Goal: Information Seeking & Learning: Learn about a topic

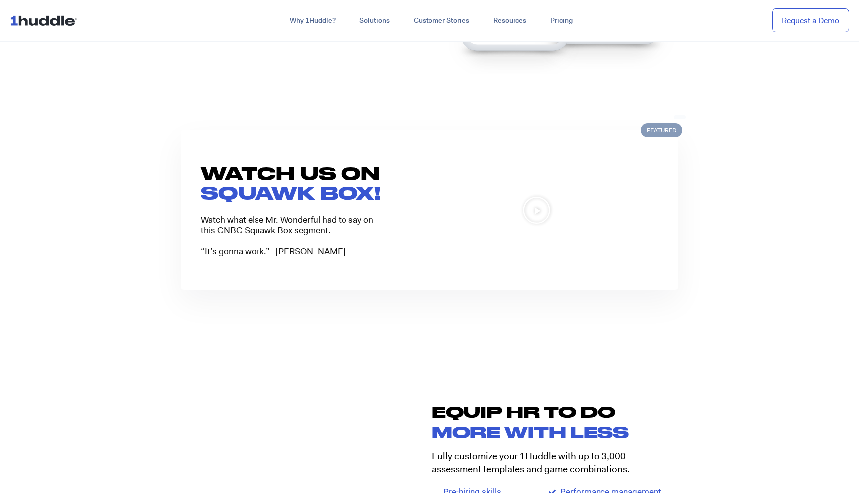
scroll to position [673, 0]
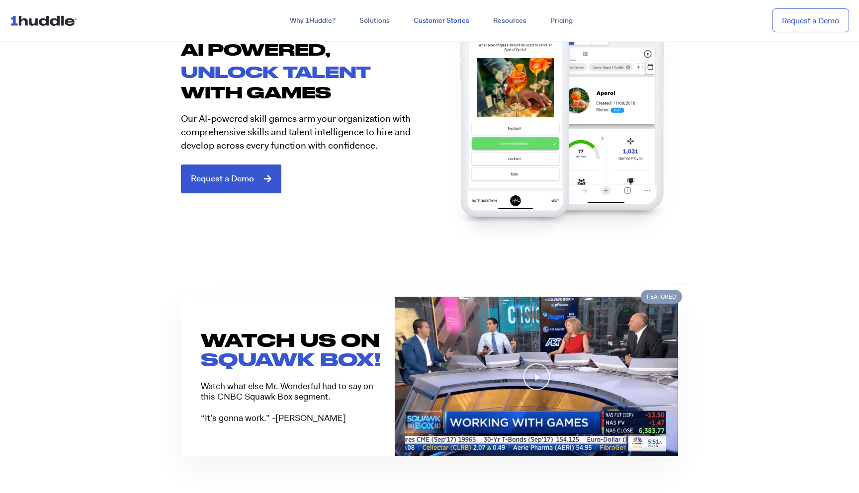
click at [441, 17] on link "Customer Stories" at bounding box center [442, 21] width 80 height 18
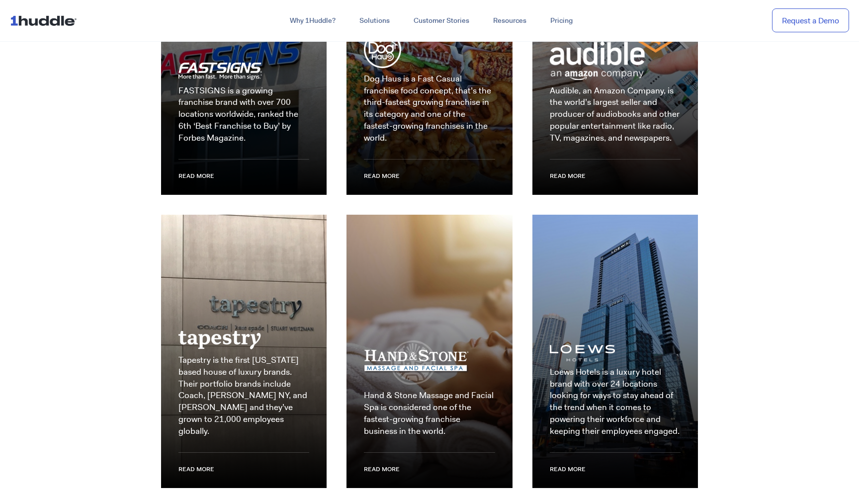
scroll to position [1483, 0]
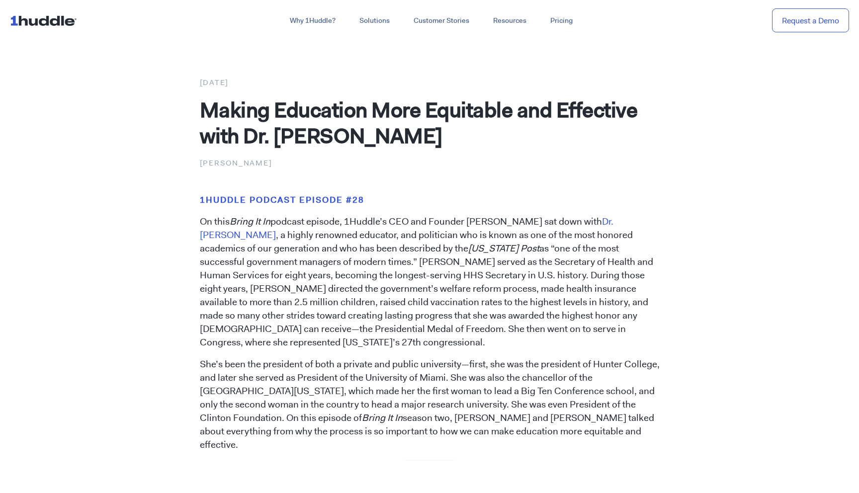
click at [43, 18] on img at bounding box center [45, 20] width 71 height 19
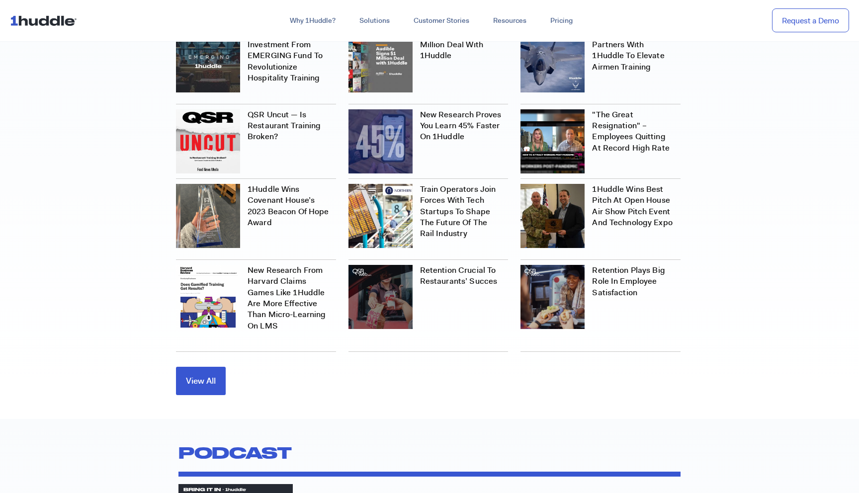
scroll to position [3222, 0]
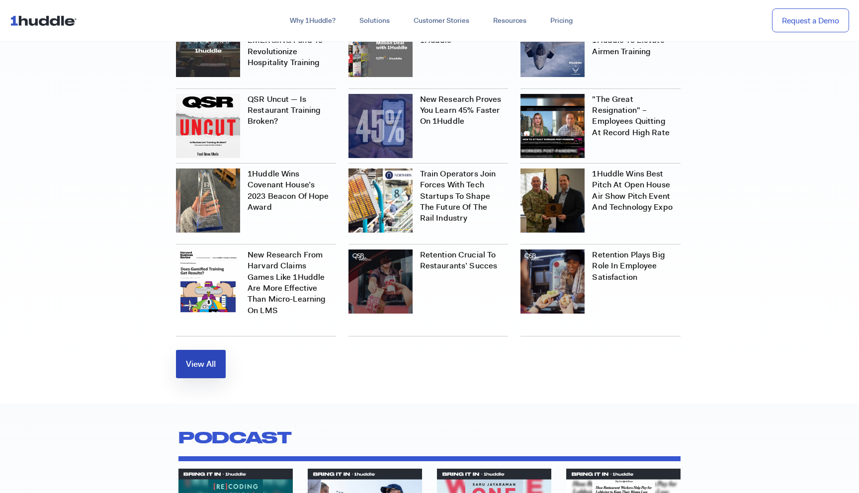
click at [200, 364] on span "View All" at bounding box center [201, 364] width 30 height 8
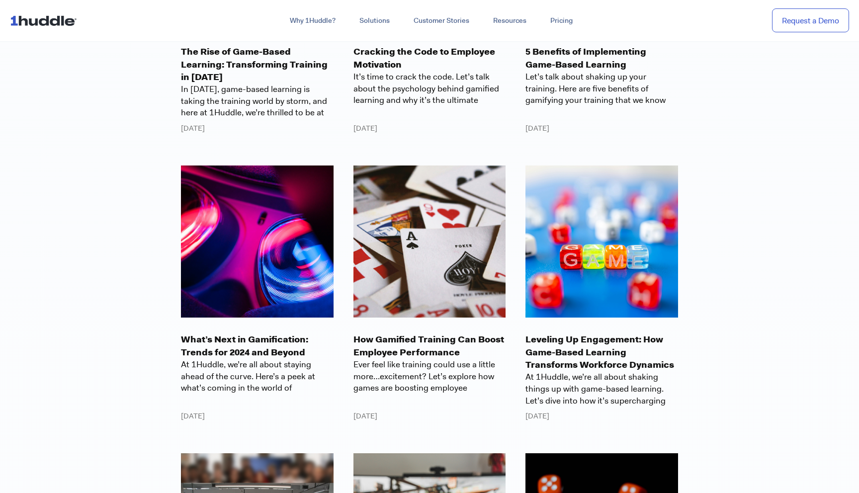
scroll to position [2236, 0]
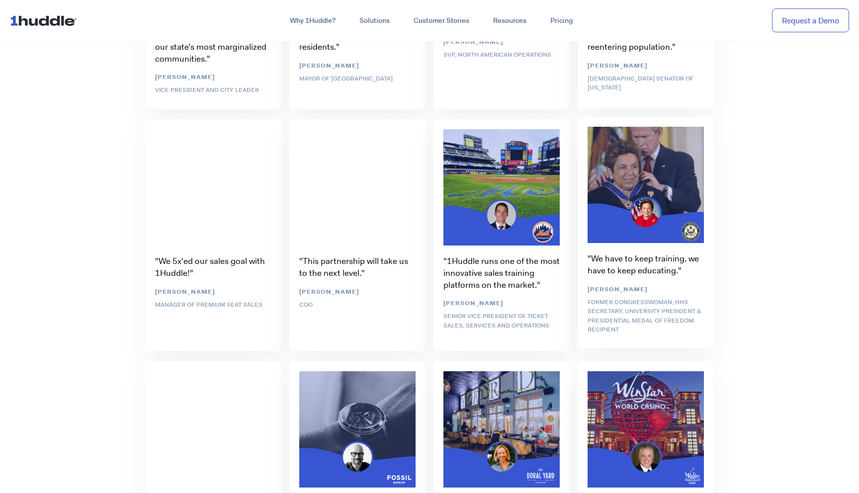
scroll to position [2520, 0]
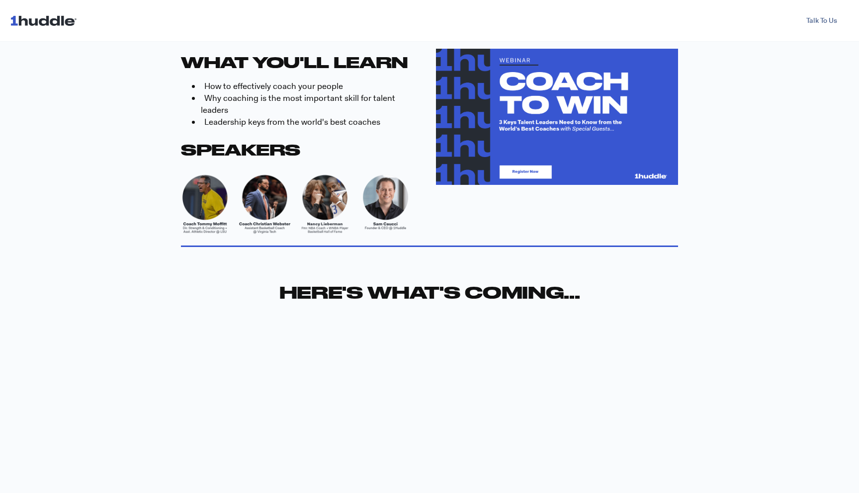
scroll to position [346, 0]
